Goal: Information Seeking & Learning: Learn about a topic

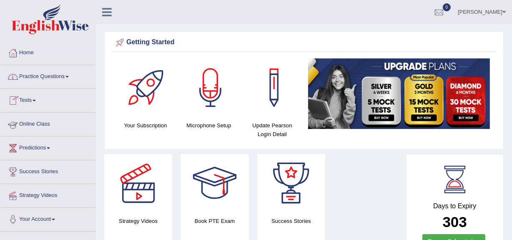
click at [33, 120] on link "Online Class" at bounding box center [47, 123] width 95 height 21
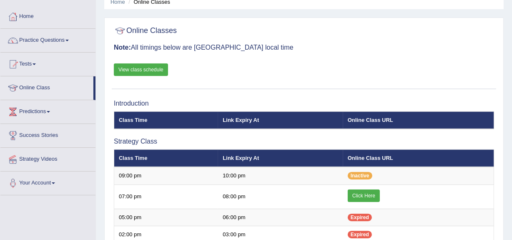
scroll to position [37, 0]
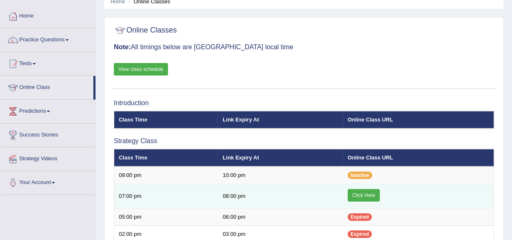
click at [360, 193] on link "Click Here" at bounding box center [364, 195] width 32 height 13
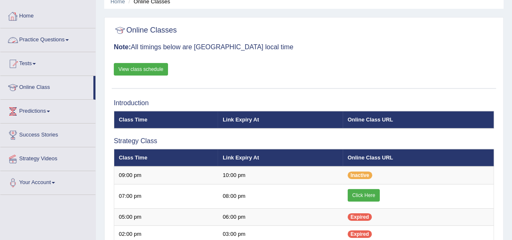
click at [34, 39] on link "Practice Questions" at bounding box center [47, 38] width 95 height 21
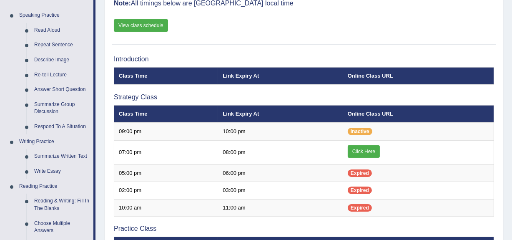
scroll to position [81, 0]
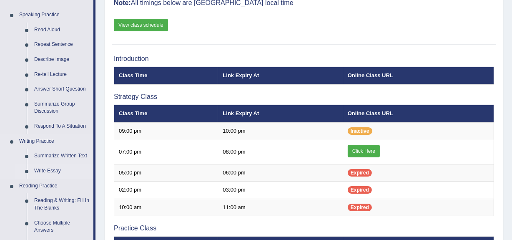
click at [47, 170] on link "Write Essay" at bounding box center [61, 170] width 63 height 15
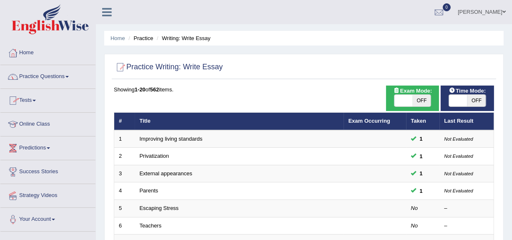
click at [38, 76] on link "Practice Questions" at bounding box center [47, 75] width 95 height 21
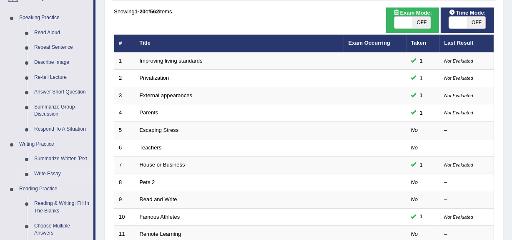
scroll to position [78, 0]
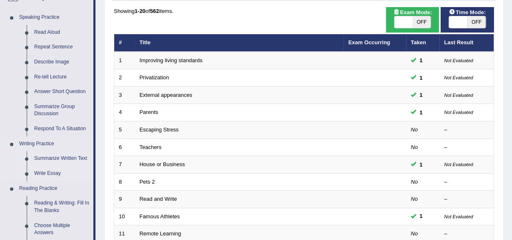
click at [46, 157] on link "Summarize Written Text" at bounding box center [61, 158] width 63 height 15
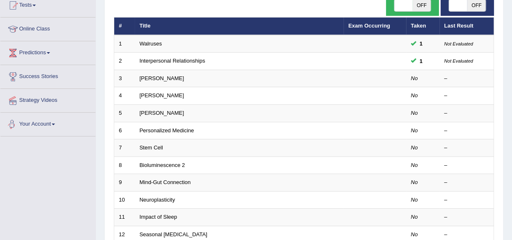
scroll to position [99, 0]
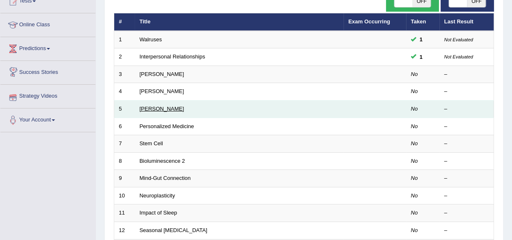
click at [163, 105] on link "[PERSON_NAME]" at bounding box center [162, 108] width 45 height 6
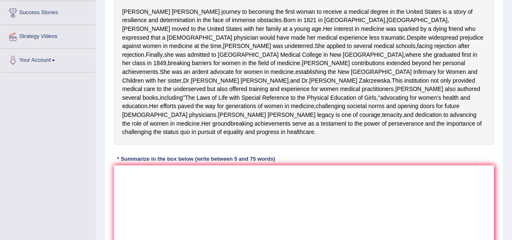
scroll to position [159, 0]
click at [120, 219] on textarea at bounding box center [304, 205] width 380 height 81
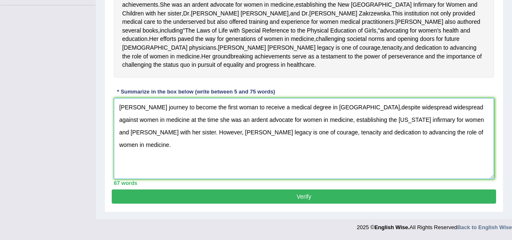
scroll to position [261, 0]
type textarea "[PERSON_NAME] journey to become the first woman to receive a medical degree in …"
click at [302, 200] on button "Verify" at bounding box center [304, 196] width 384 height 14
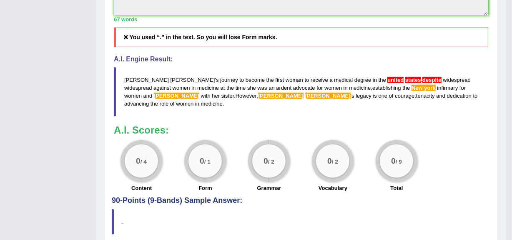
scroll to position [378, 0]
click at [302, 193] on div "0 / 2 Vocabulary" at bounding box center [333, 167] width 64 height 54
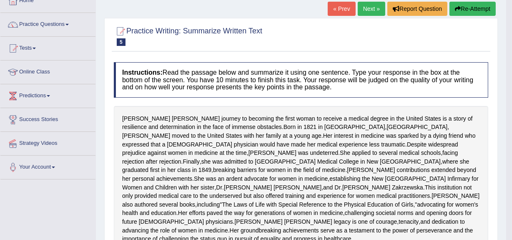
scroll to position [50, 0]
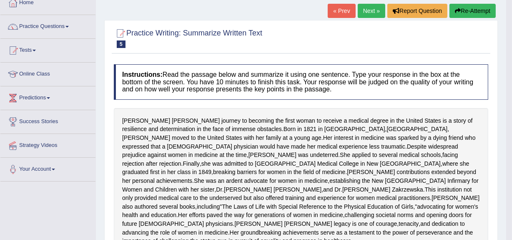
click at [469, 10] on button "Re-Attempt" at bounding box center [472, 11] width 46 height 14
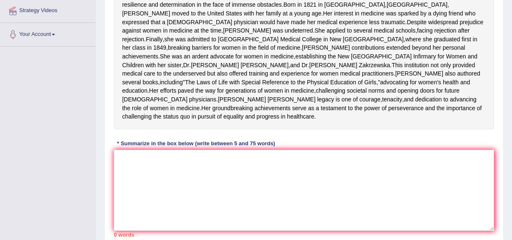
scroll to position [185, 0]
click at [123, 199] on textarea at bounding box center [304, 189] width 380 height 81
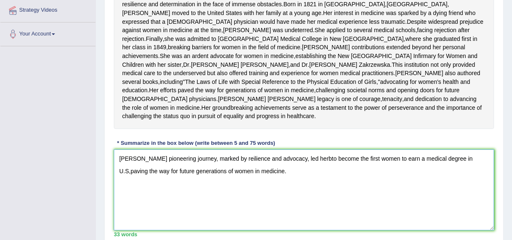
scroll to position [279, 0]
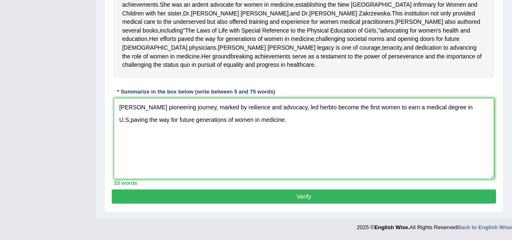
type textarea "[PERSON_NAME] pioneering journey, marked by reilience and advocacy, led herbto …"
click at [300, 195] on button "Verify" at bounding box center [304, 196] width 384 height 14
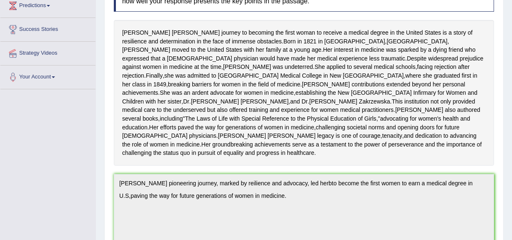
scroll to position [142, 0]
click at [315, 166] on div "Elizabeth Blackwell's journey to becoming the first woman to receive a medical …" at bounding box center [304, 93] width 380 height 146
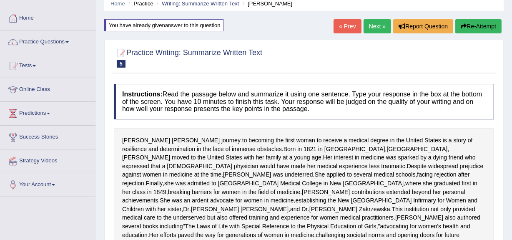
scroll to position [0, 0]
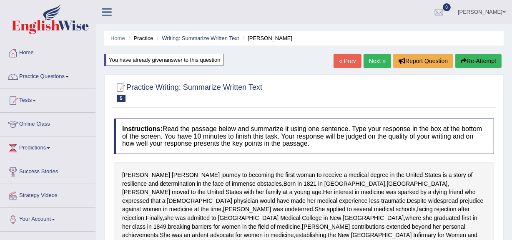
click at [33, 75] on link "Practice Questions" at bounding box center [47, 75] width 95 height 21
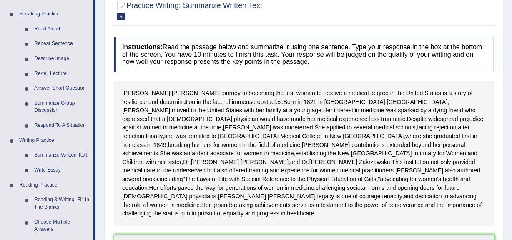
scroll to position [82, 0]
click at [50, 166] on link "Write Essay" at bounding box center [61, 169] width 63 height 15
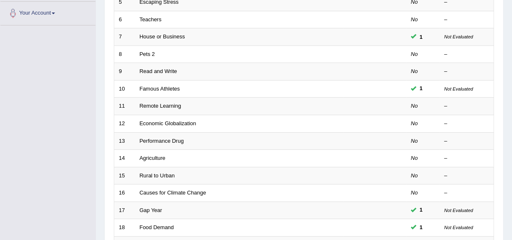
scroll to position [208, 0]
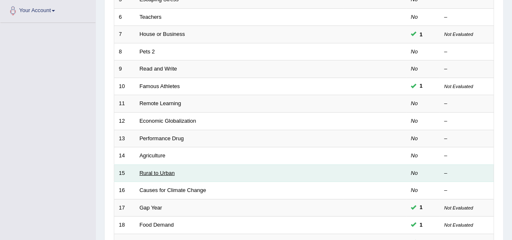
click at [163, 170] on link "Rural to Urban" at bounding box center [157, 173] width 35 height 6
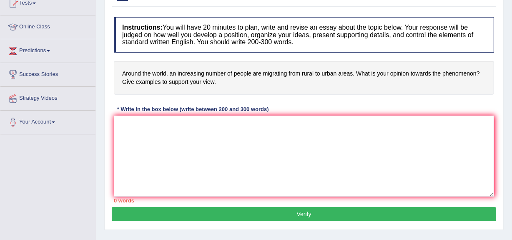
scroll to position [92, 0]
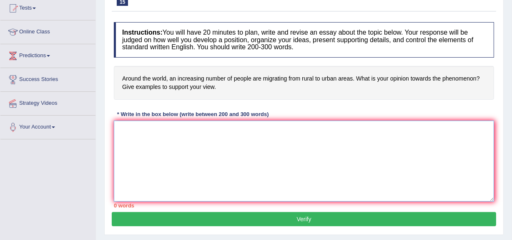
click at [119, 125] on textarea at bounding box center [304, 160] width 380 height 81
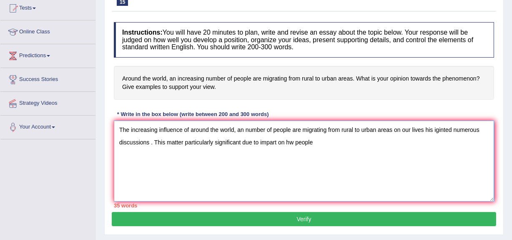
click at [292, 142] on textarea "The increasing influence of around the world, an number of people are migrating…" at bounding box center [304, 160] width 380 height 81
click at [318, 142] on textarea "The increasing influence of around the world, an number of people are migrating…" at bounding box center [304, 160] width 380 height 81
click at [227, 142] on textarea "The increasing influence of around the world, an number of people are migrating…" at bounding box center [304, 160] width 380 height 81
click at [228, 141] on textarea "The increasing influence of around the world, an number of people are migrating…" at bounding box center [304, 160] width 380 height 81
click at [245, 141] on textarea "The increasing influence of around the world, an number of people are migrating…" at bounding box center [304, 160] width 380 height 81
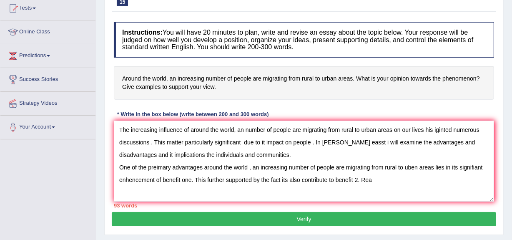
drag, startPoint x: 245, startPoint y: 141, endPoint x: 219, endPoint y: 95, distance: 52.6
click at [219, 95] on h4 "Around the world, an increasing number of people are migrating from rural to ur…" at bounding box center [304, 83] width 380 height 34
click at [371, 179] on textarea "The increasing influence of around the world, an number of people are migrating…" at bounding box center [304, 160] width 380 height 81
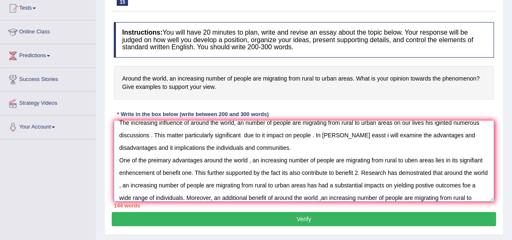
scroll to position [20, 0]
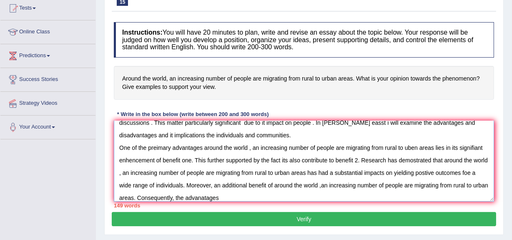
click at [226, 198] on textarea "The increasing influence of around the world, an number of people are migrating…" at bounding box center [304, 160] width 380 height 81
click at [238, 196] on textarea "The increasing influence of around the world, an number of people are migrating…" at bounding box center [304, 160] width 380 height 81
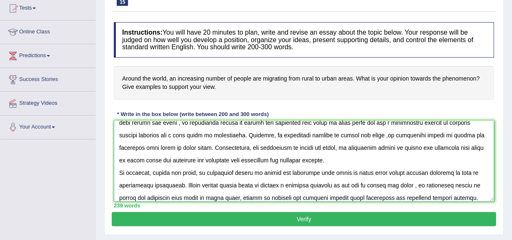
scroll to position [75, 0]
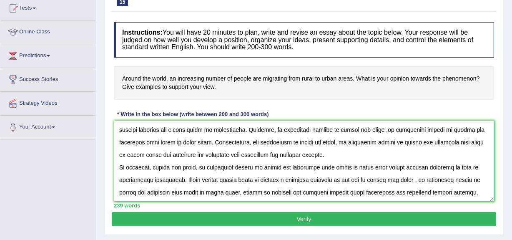
type textarea "The increasing influence of around the world, an number of people are migrating…"
click at [304, 216] on button "Verify" at bounding box center [304, 219] width 384 height 14
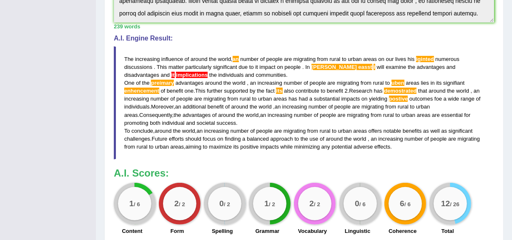
scroll to position [261, 0]
